Goal: Transaction & Acquisition: Download file/media

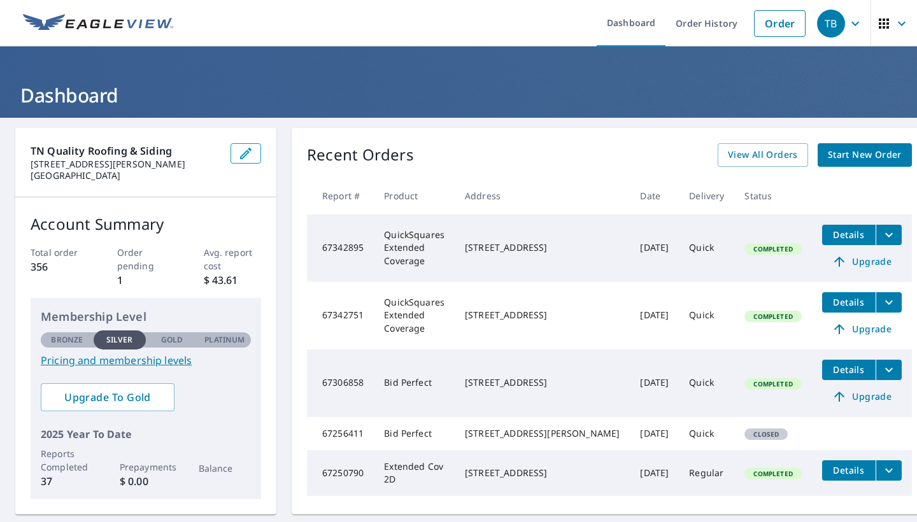
click at [830, 303] on span "Details" at bounding box center [849, 302] width 38 height 12
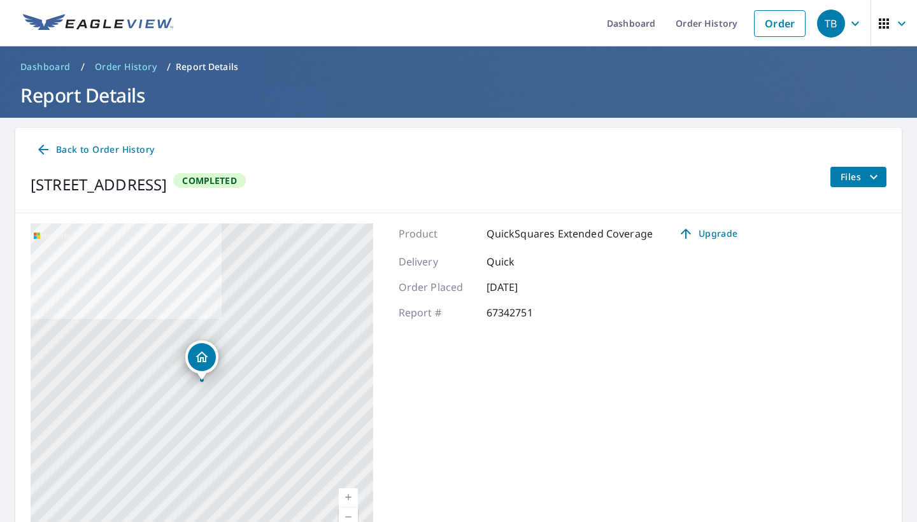
click at [843, 176] on span "Files" at bounding box center [861, 176] width 41 height 15
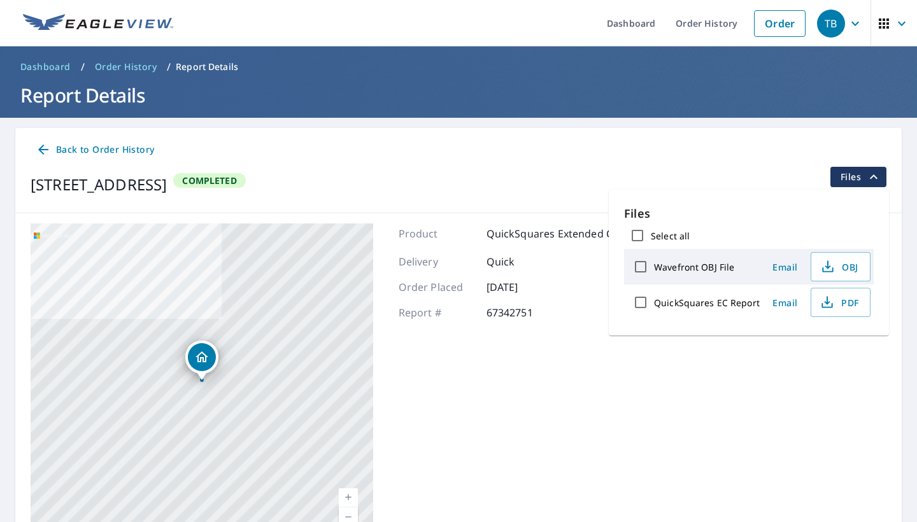
click at [659, 300] on label "QuickSquares EC Report" at bounding box center [707, 303] width 106 height 12
click at [654, 300] on input "QuickSquares EC Report" at bounding box center [640, 302] width 27 height 27
checkbox input "true"
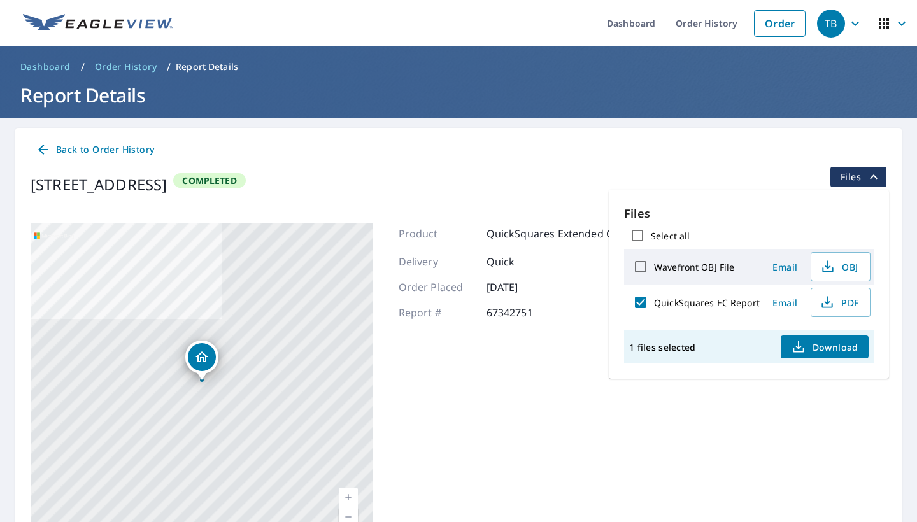
click at [805, 342] on span "Download" at bounding box center [825, 347] width 68 height 15
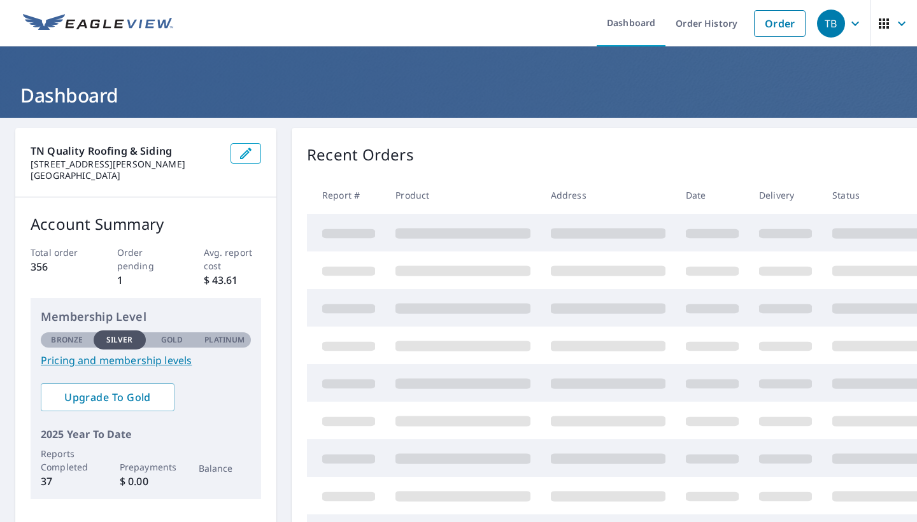
scroll to position [1, 0]
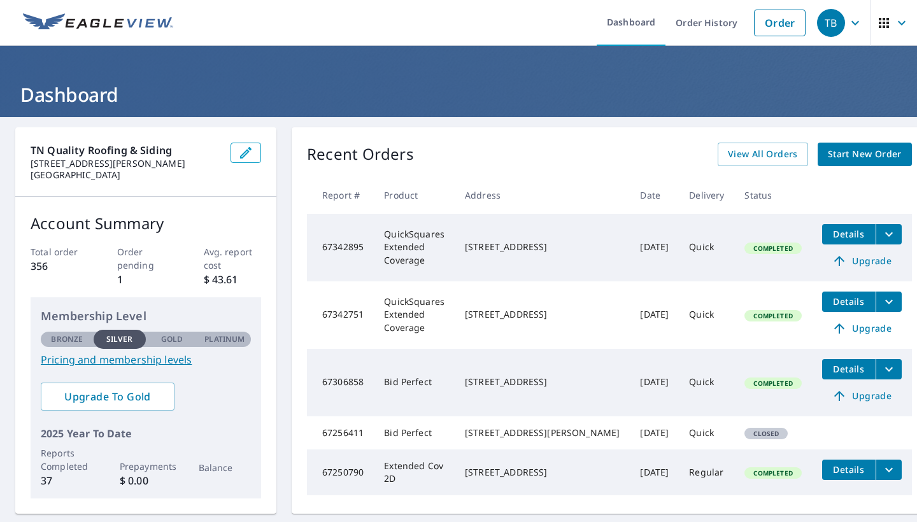
click at [830, 239] on span "Details" at bounding box center [849, 234] width 38 height 12
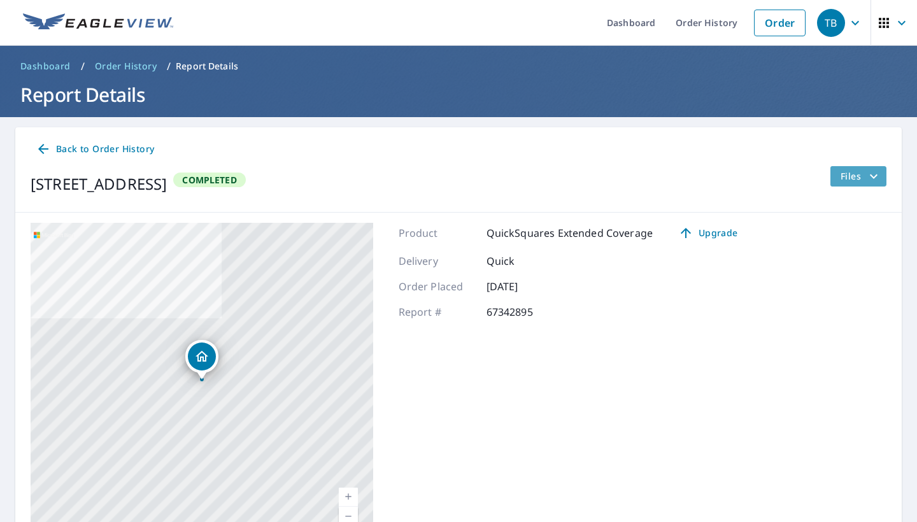
click at [847, 169] on span "Files" at bounding box center [861, 176] width 41 height 15
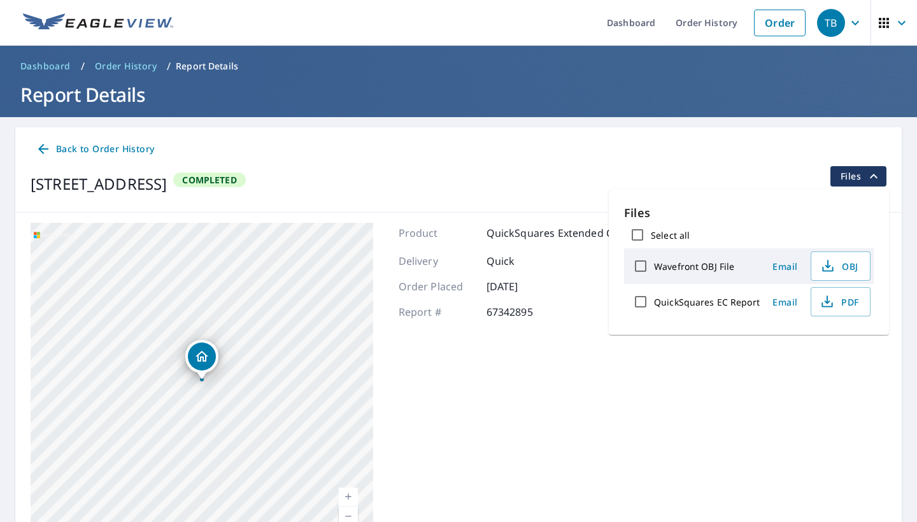
click at [684, 295] on div "QuickSquares EC Report" at bounding box center [693, 302] width 132 height 27
click at [648, 307] on input "QuickSquares EC Report" at bounding box center [640, 302] width 27 height 27
checkbox input "true"
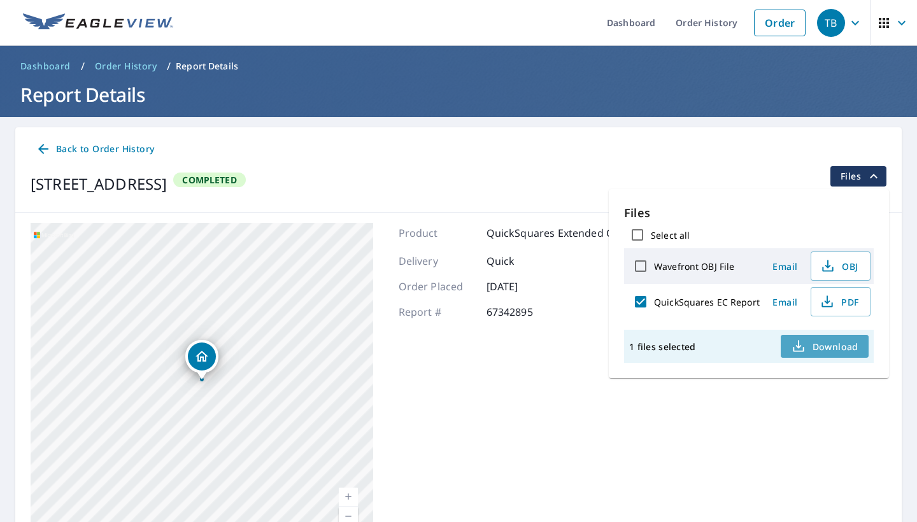
click at [817, 340] on span "Download" at bounding box center [825, 346] width 68 height 15
